Goal: Task Accomplishment & Management: Use online tool/utility

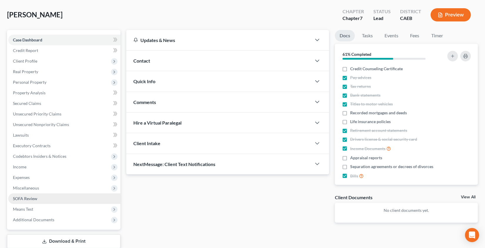
click at [81, 198] on link "SOFA Review" at bounding box center [64, 198] width 112 height 11
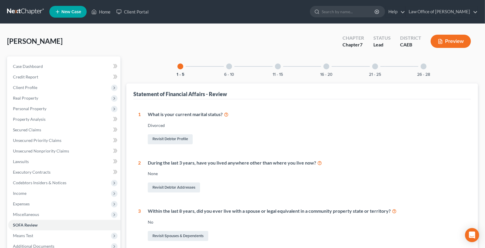
click at [319, 68] on div "16 - 20" at bounding box center [326, 66] width 20 height 20
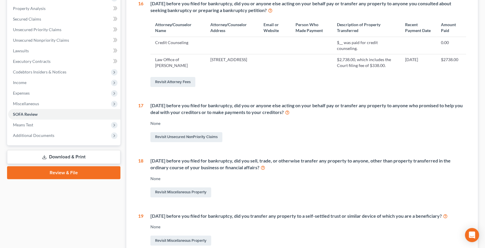
scroll to position [250, 0]
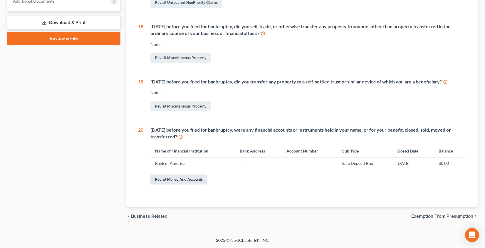
click at [200, 180] on link "Revisit Money and Accounts" at bounding box center [178, 179] width 57 height 10
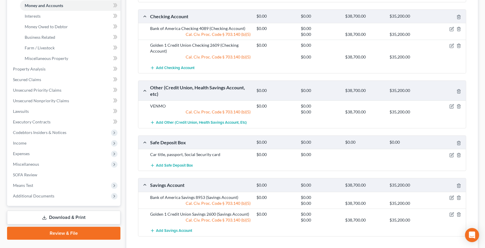
scroll to position [197, 0]
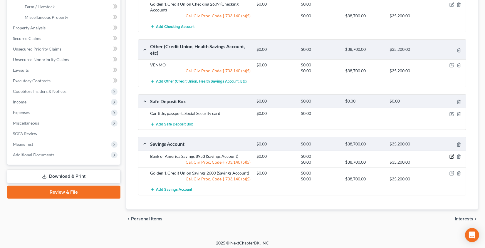
click at [451, 155] on icon "button" at bounding box center [451, 156] width 5 height 5
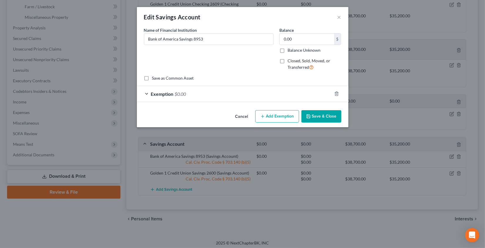
click at [241, 116] on button "Cancel" at bounding box center [242, 117] width 22 height 12
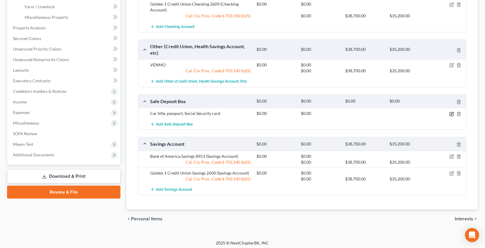
click at [452, 112] on icon "button" at bounding box center [452, 113] width 3 height 3
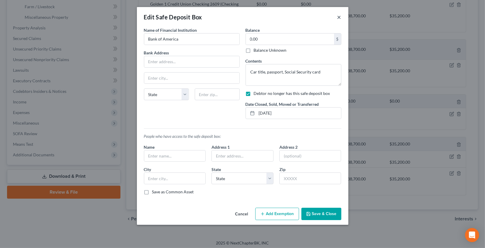
click at [338, 17] on button "×" at bounding box center [339, 17] width 4 height 7
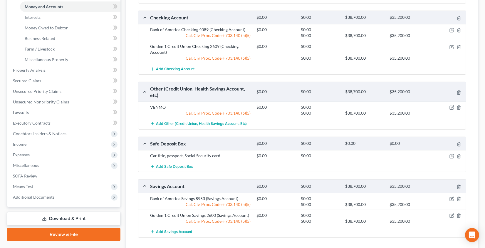
scroll to position [153, 0]
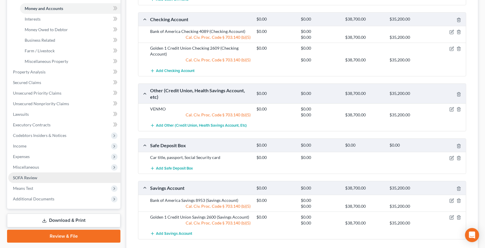
click at [64, 180] on link "SOFA Review" at bounding box center [64, 177] width 112 height 11
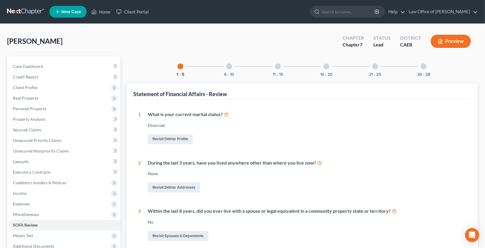
click at [330, 67] on div "16 - 20" at bounding box center [326, 66] width 20 height 20
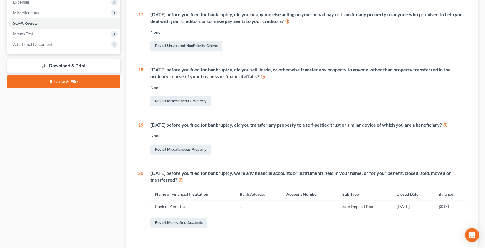
scroll to position [204, 0]
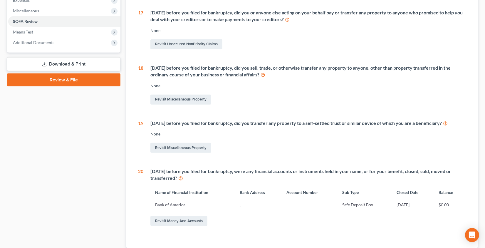
click at [180, 181] on icon at bounding box center [180, 178] width 5 height 6
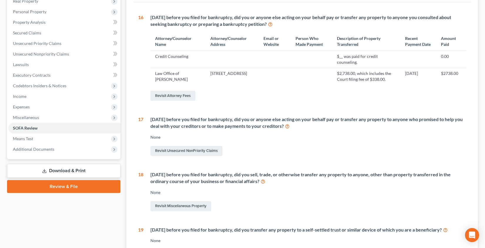
scroll to position [0, 0]
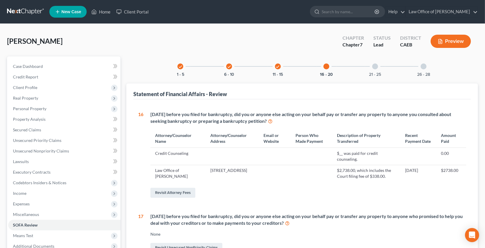
click at [449, 43] on button "Preview" at bounding box center [451, 41] width 40 height 13
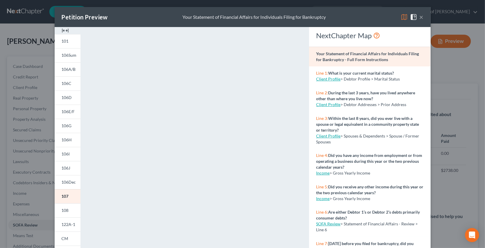
click at [421, 18] on button "×" at bounding box center [421, 17] width 4 height 7
